Goal: Book appointment/travel/reservation

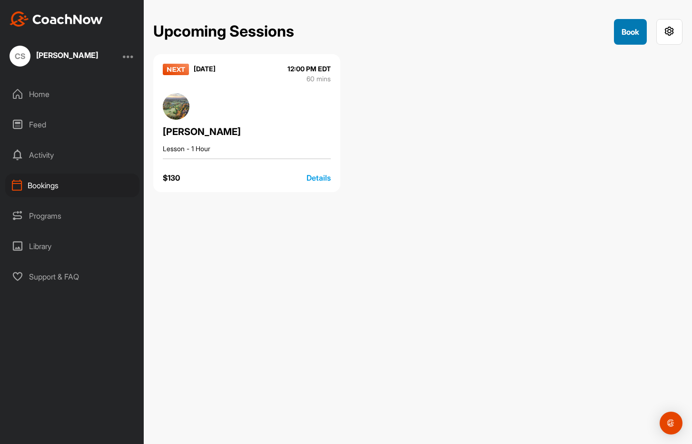
click at [619, 37] on button "Book" at bounding box center [630, 32] width 33 height 26
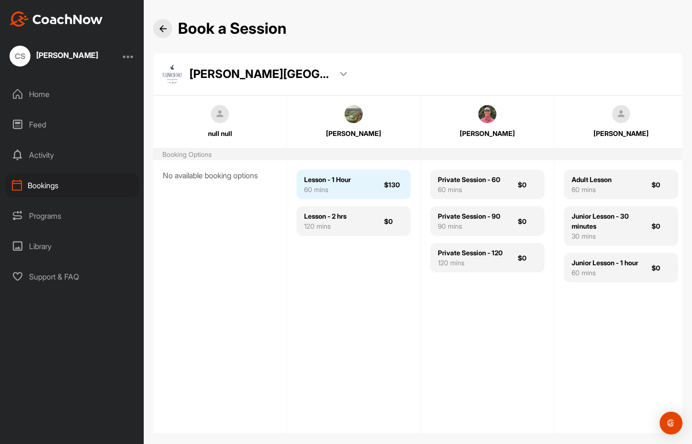
click at [351, 183] on div "Lesson - 1 Hour" at bounding box center [327, 180] width 47 height 10
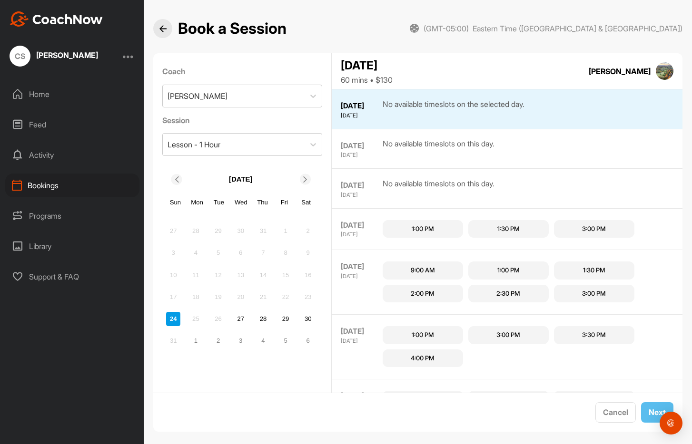
scroll to position [10, 0]
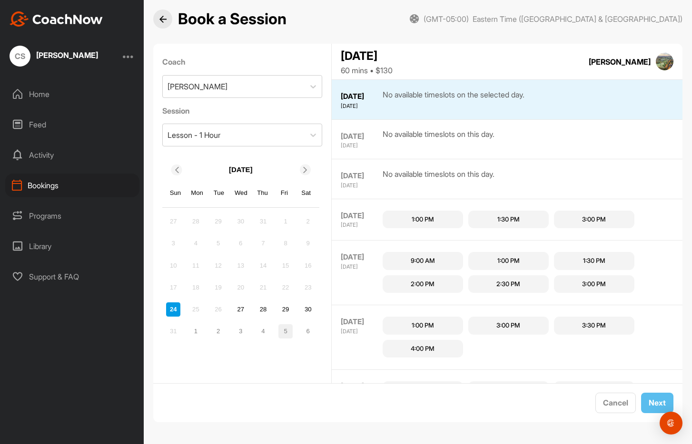
click at [287, 328] on div "5" at bounding box center [285, 331] width 14 height 14
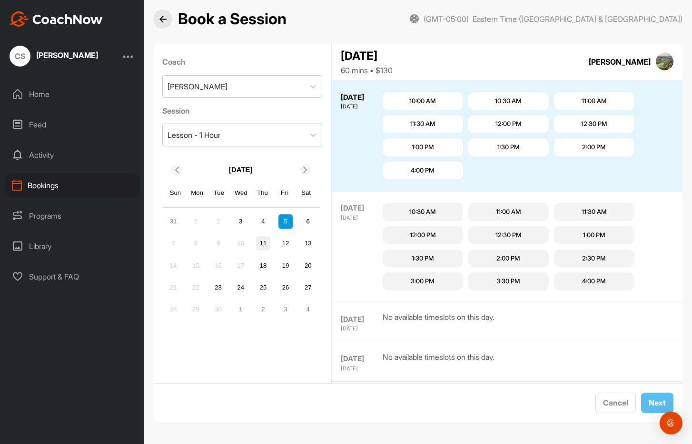
scroll to position [732, 0]
click at [40, 100] on div "Home" at bounding box center [72, 94] width 134 height 24
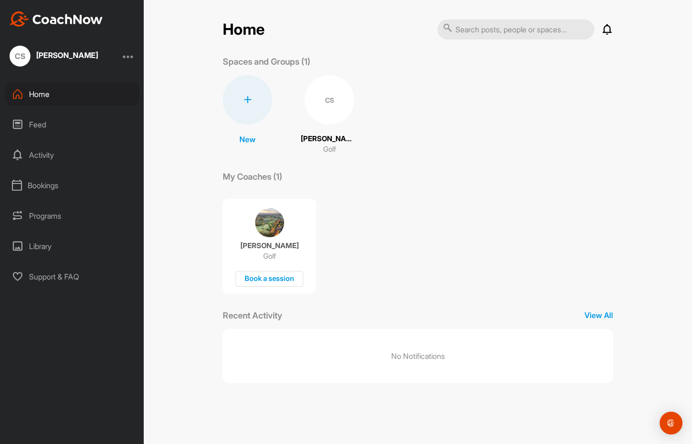
click at [285, 244] on p "[PERSON_NAME]" at bounding box center [269, 246] width 59 height 10
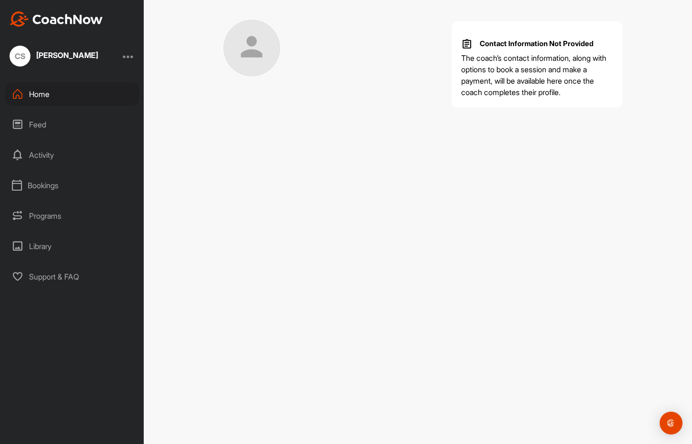
click at [285, 244] on div "Contact Information Not Provided The coach’s contact information, along with op…" at bounding box center [418, 222] width 548 height 444
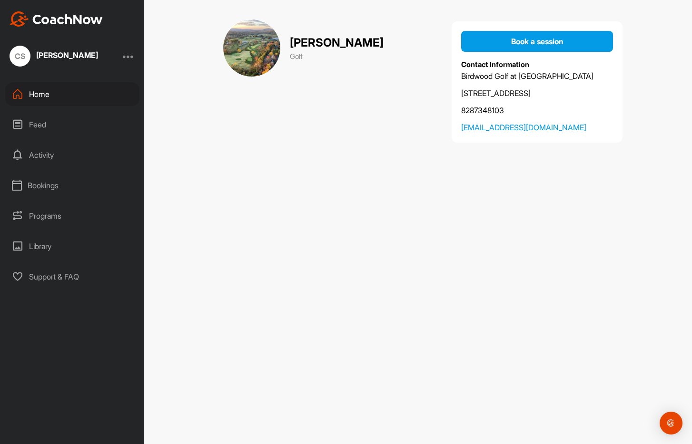
click at [339, 113] on section "Book a session Contact Information Birdwood Golf at [GEOGRAPHIC_DATA] [STREET_A…" at bounding box center [418, 101] width 390 height 48
click at [39, 147] on div "Activity" at bounding box center [72, 155] width 134 height 24
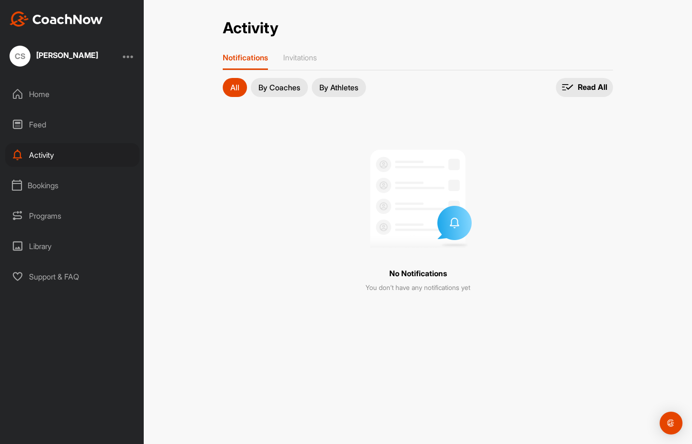
click at [50, 185] on div "Bookings" at bounding box center [72, 186] width 134 height 24
